Goal: Transaction & Acquisition: Purchase product/service

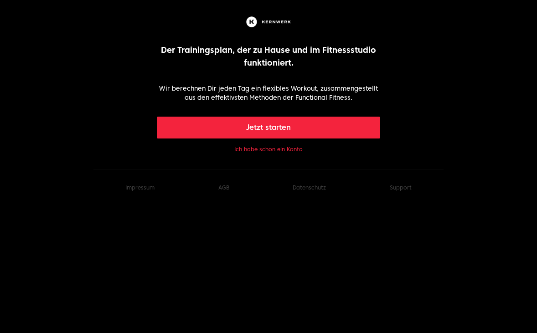
click at [292, 131] on button "Jetzt starten" at bounding box center [269, 128] width 224 height 22
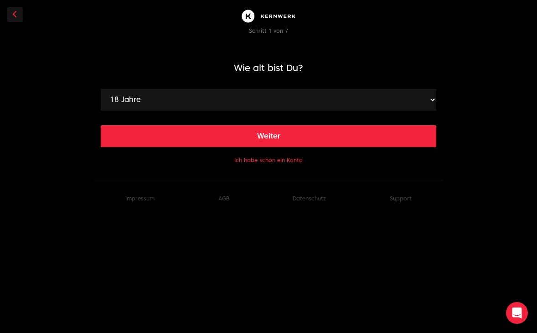
select select "27"
click at [292, 140] on button "Weiter" at bounding box center [268, 136] width 335 height 22
select select "190"
click at [285, 144] on button "Weiter" at bounding box center [268, 136] width 335 height 22
select select "86"
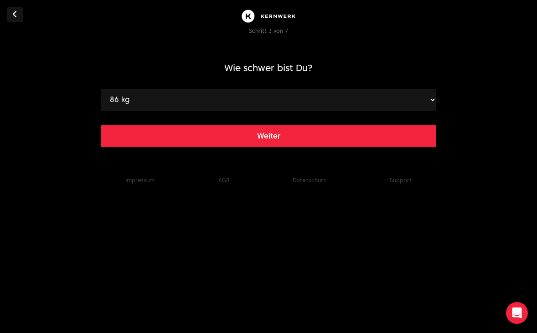
click at [274, 142] on button "Weiter" at bounding box center [268, 136] width 335 height 22
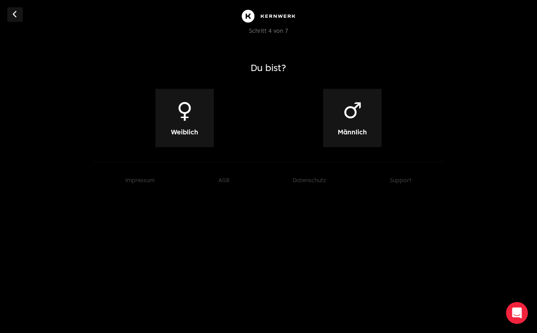
click at [358, 129] on span "Männlich" at bounding box center [352, 132] width 29 height 9
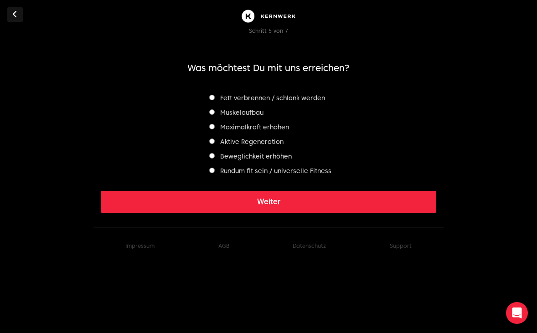
click at [252, 111] on label "Muskelaufbau" at bounding box center [236, 112] width 54 height 7
click at [280, 199] on button "Weiter" at bounding box center [268, 202] width 335 height 22
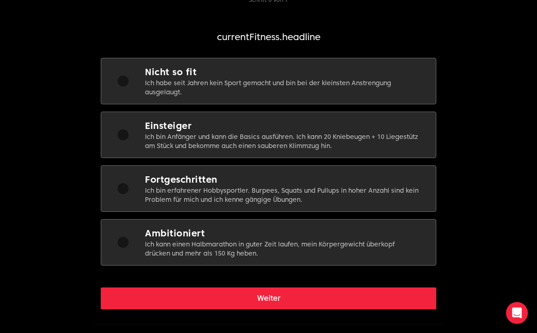
scroll to position [31, 0]
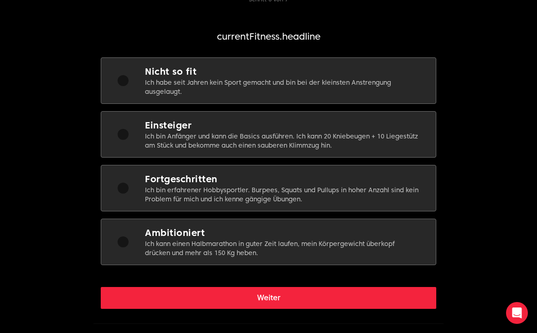
click at [274, 138] on p "Ich bin Anfänger und kann die Basics ausführen. Ich kann 20 Kniebeugen + 10 Lie…" at bounding box center [283, 141] width 276 height 18
click at [276, 304] on button "Weiter" at bounding box center [268, 298] width 335 height 22
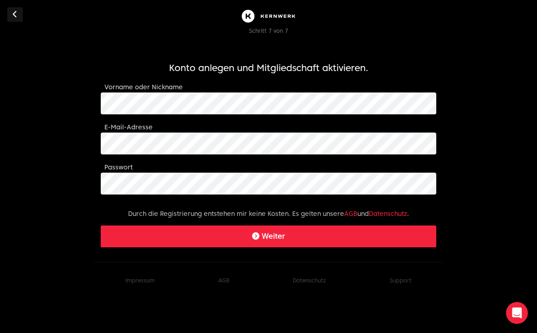
click at [309, 243] on button "Weiter" at bounding box center [268, 237] width 335 height 22
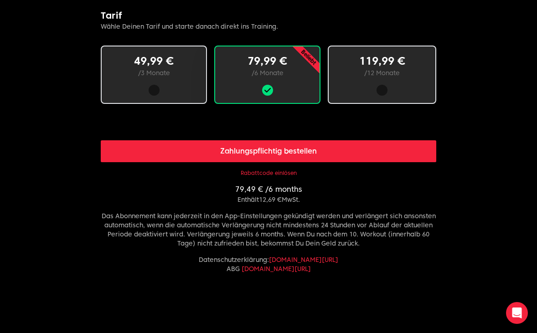
scroll to position [551, 0]
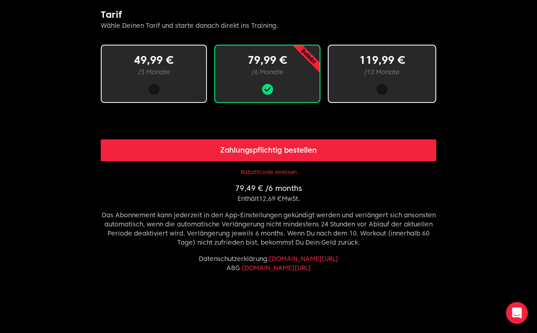
click at [383, 88] on div at bounding box center [381, 89] width 11 height 11
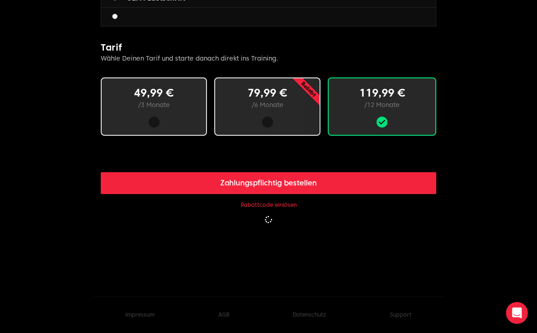
scroll to position [519, 0]
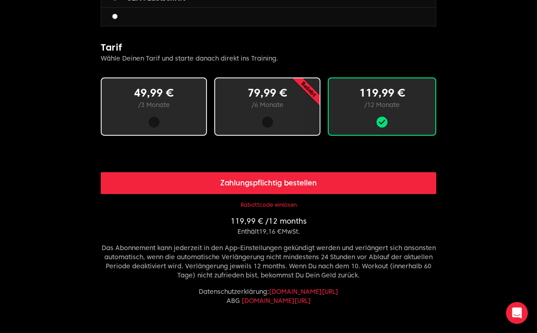
click at [283, 206] on button "Rabattcode einlösen" at bounding box center [269, 204] width 56 height 7
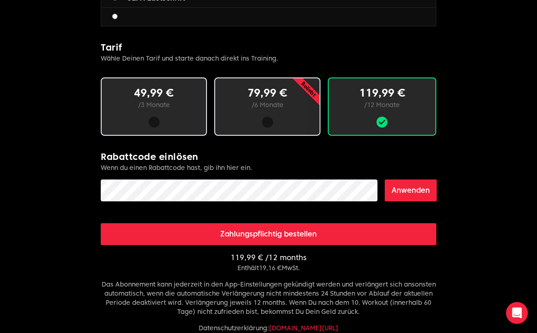
click at [252, 179] on form "Rabattcode einlösen Wenn du einen Rabattcode hast, gib ihn hier ein. Anwenden" at bounding box center [268, 175] width 335 height 51
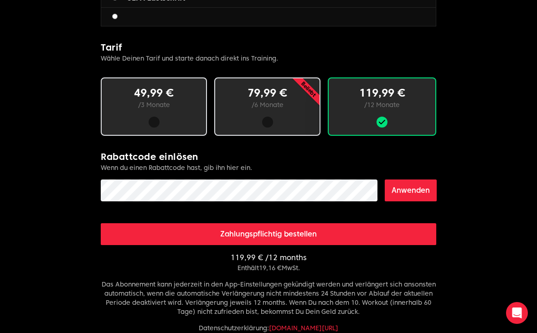
click at [416, 176] on form "Rabattcode einlösen Wenn du einen Rabattcode hast, gib ihn hier ein. Anwenden" at bounding box center [268, 175] width 335 height 51
click at [416, 183] on button "Anwenden" at bounding box center [411, 191] width 52 height 22
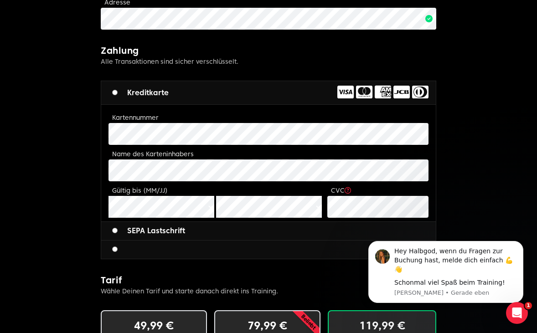
scroll to position [0, 0]
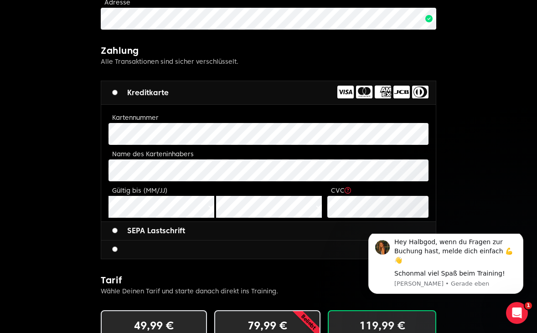
click at [133, 120] on label "Kartennummer" at bounding box center [135, 117] width 46 height 7
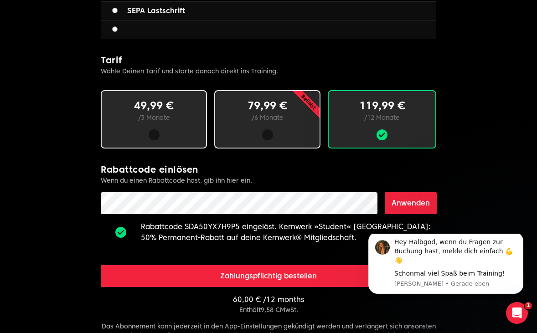
scroll to position [508, 0]
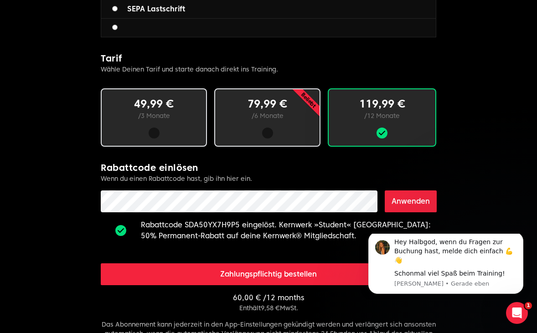
click at [268, 133] on div at bounding box center [267, 133] width 11 height 11
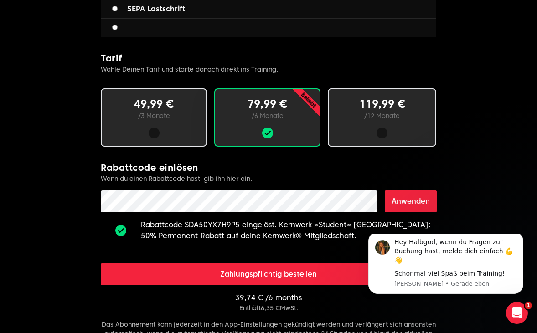
click at [378, 130] on div at bounding box center [381, 133] width 11 height 11
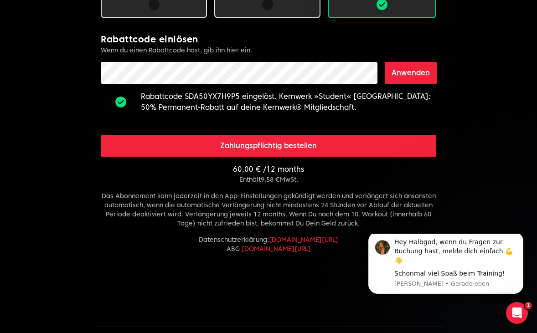
scroll to position [638, 0]
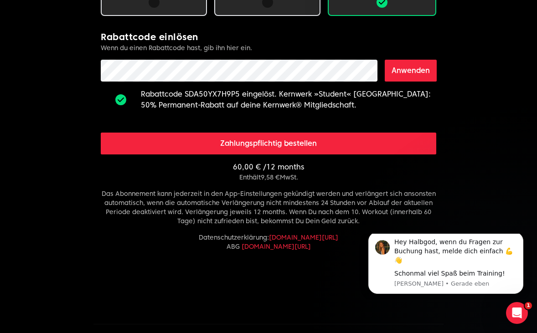
click at [313, 152] on button "Zahlungspflichtig bestellen" at bounding box center [268, 144] width 335 height 22
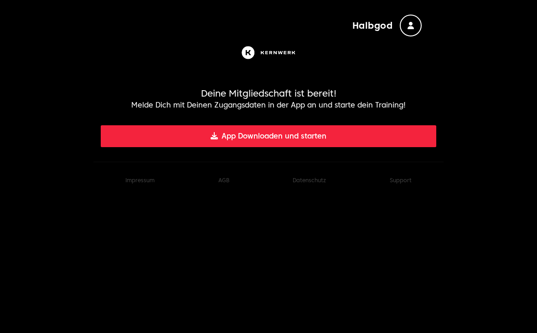
click at [307, 129] on button "App Downloaden und starten" at bounding box center [268, 136] width 335 height 22
